Goal: Find specific page/section: Locate item on page

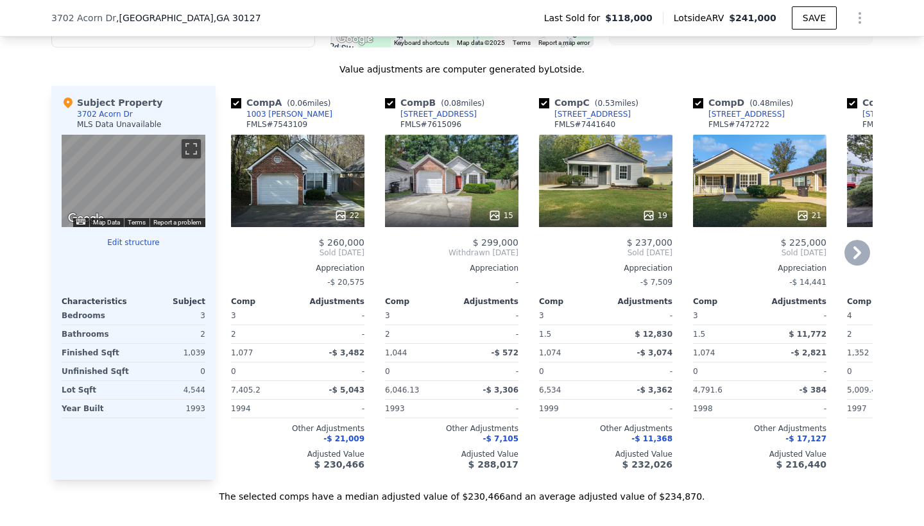
click at [345, 219] on icon at bounding box center [340, 215] width 13 height 13
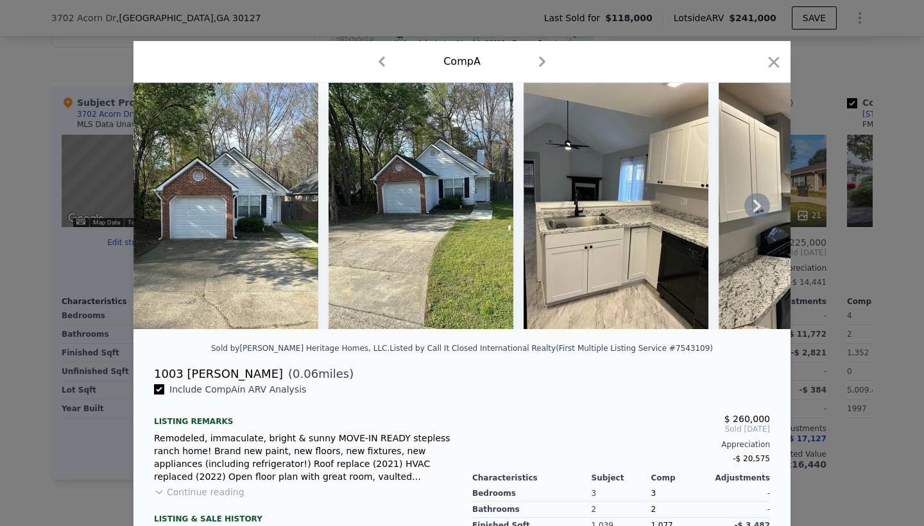
click at [555, 225] on img at bounding box center [616, 206] width 185 height 246
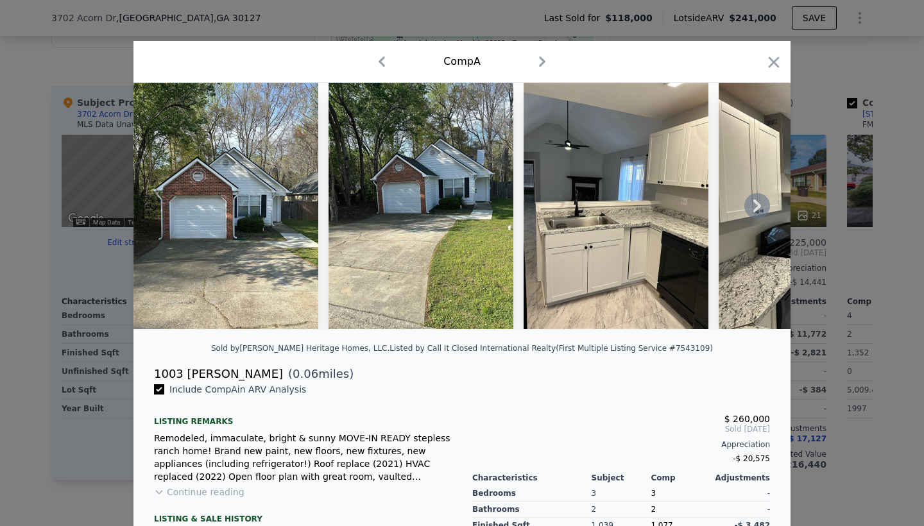
click at [555, 225] on img at bounding box center [616, 206] width 185 height 246
click at [755, 209] on icon at bounding box center [758, 206] width 26 height 26
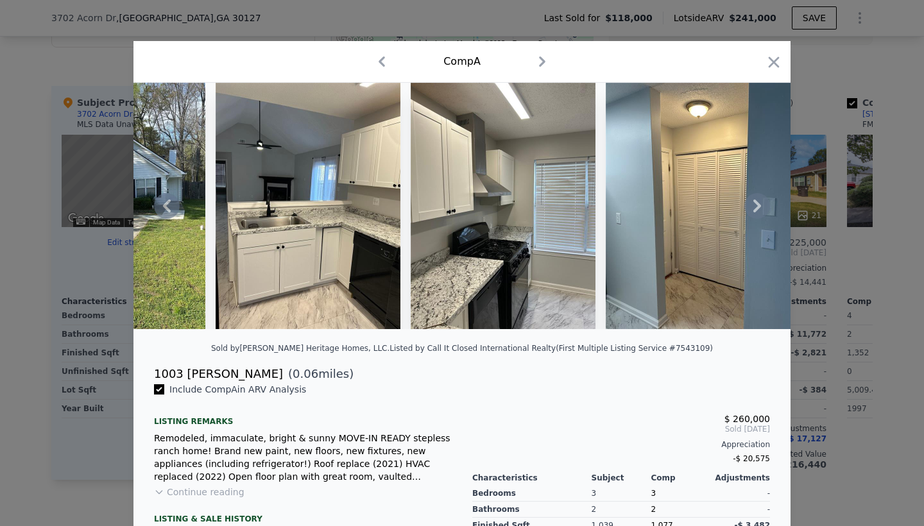
click at [755, 209] on icon at bounding box center [758, 206] width 26 height 26
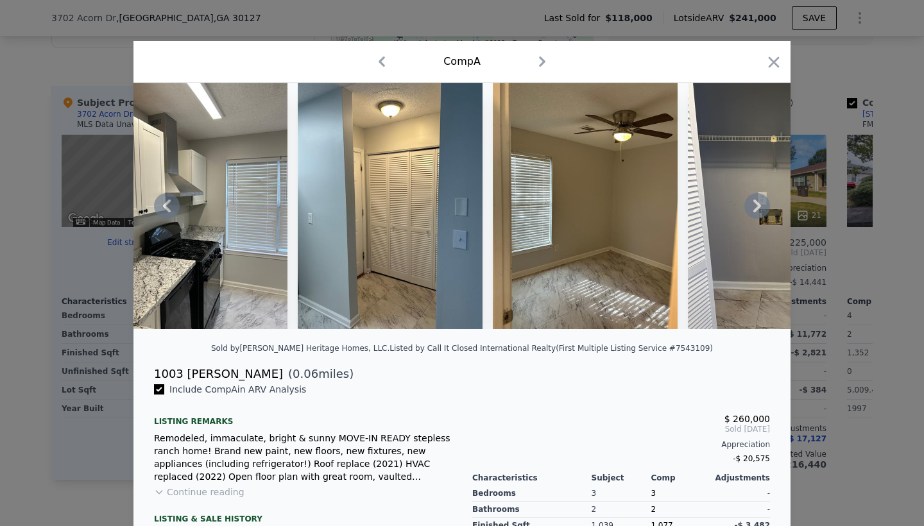
click at [755, 209] on div at bounding box center [462, 206] width 657 height 246
click at [755, 209] on icon at bounding box center [758, 206] width 26 height 26
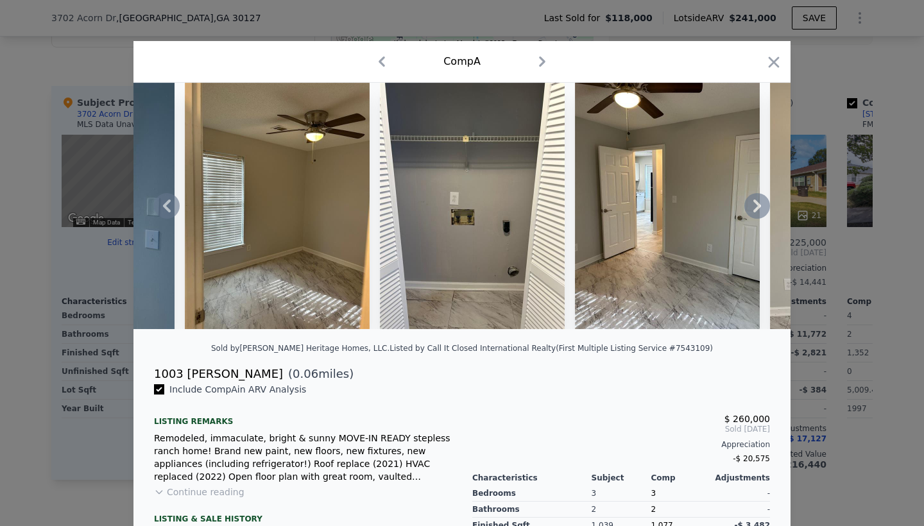
click at [755, 209] on div at bounding box center [462, 206] width 657 height 246
click at [754, 209] on icon at bounding box center [758, 206] width 26 height 26
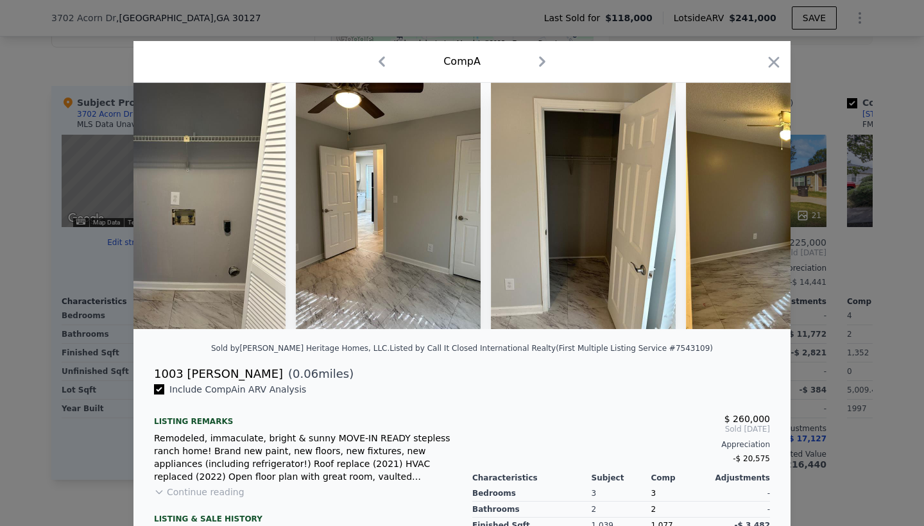
scroll to position [0, 1232]
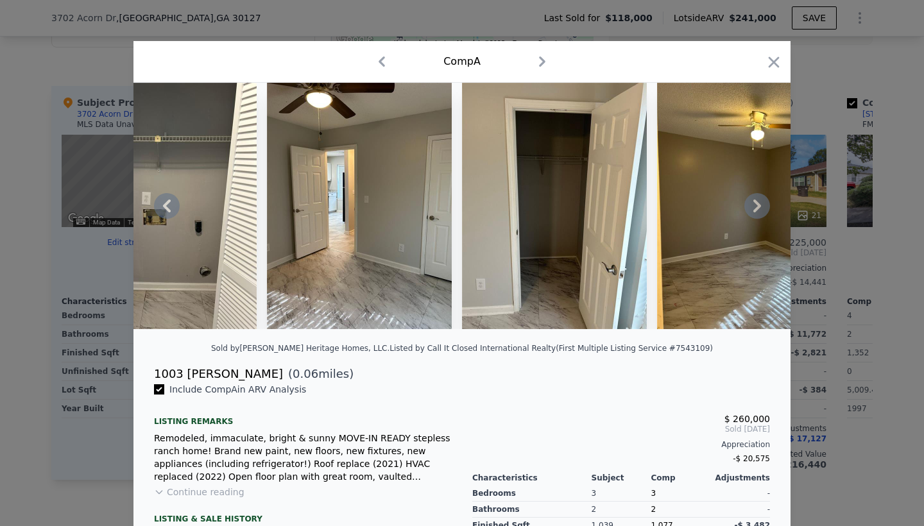
click at [755, 209] on icon at bounding box center [758, 206] width 26 height 26
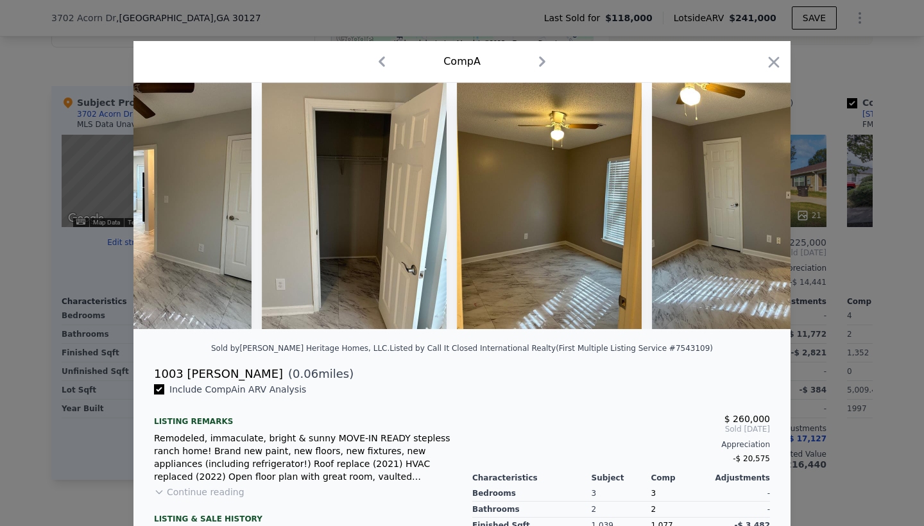
scroll to position [0, 1540]
